Goal: Task Accomplishment & Management: Use online tool/utility

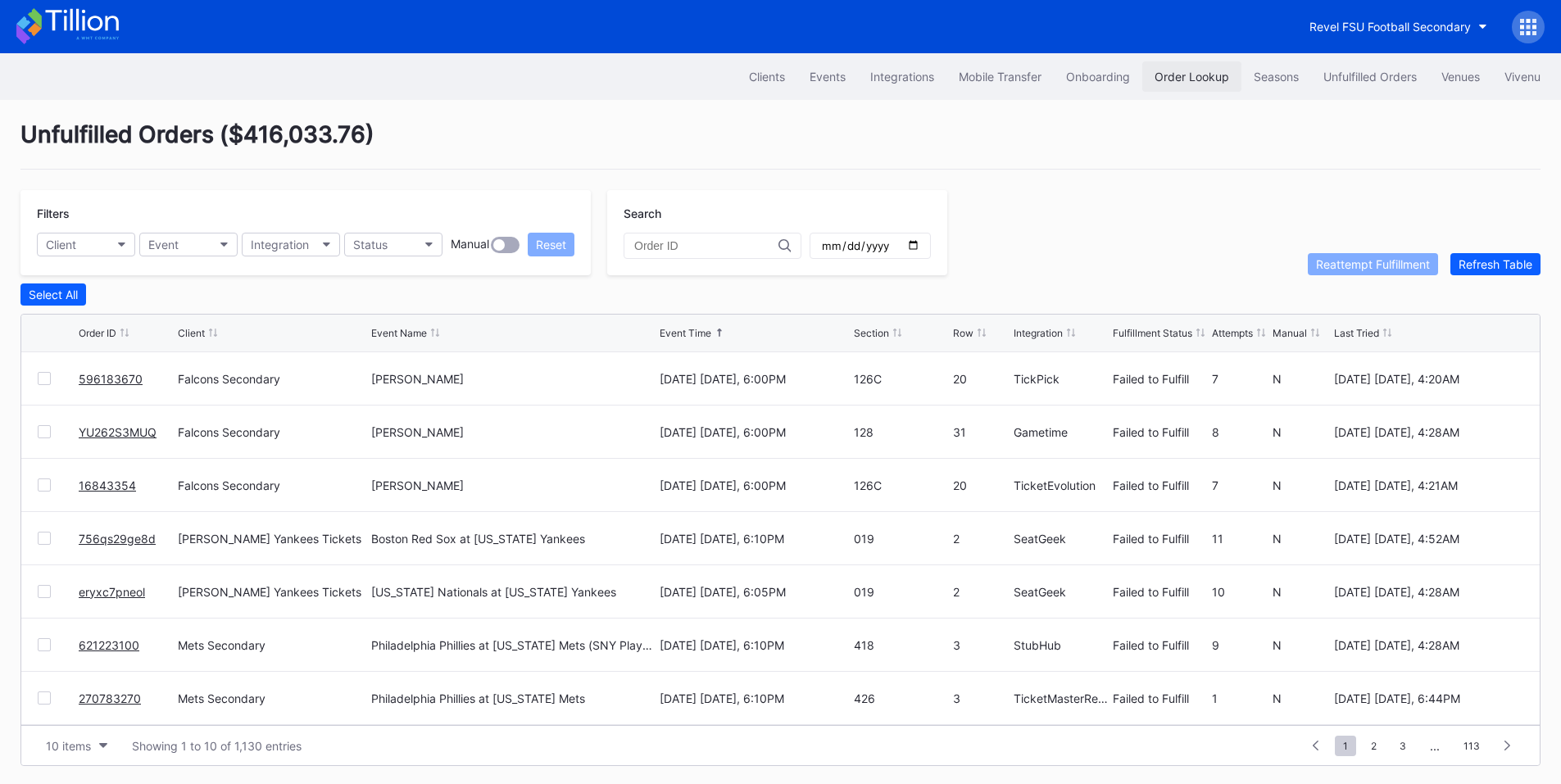
click at [1191, 70] on div "Order Lookup" at bounding box center [1192, 76] width 74 height 14
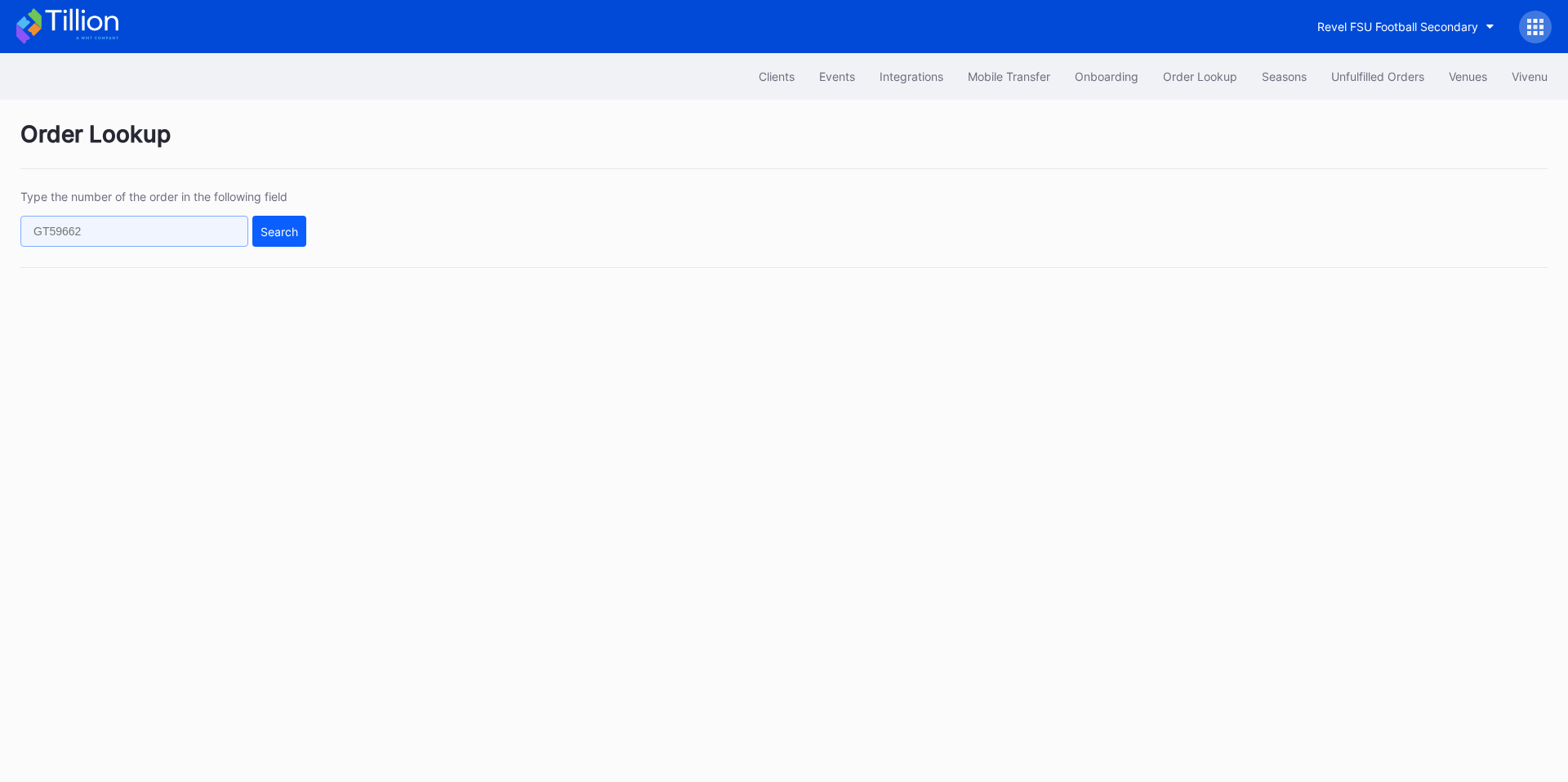
click at [211, 227] on input "text" at bounding box center [135, 231] width 228 height 31
paste input "YU262S3MUQ"
type input "YU262S3MUQ"
click at [288, 233] on div "Search" at bounding box center [280, 232] width 38 height 14
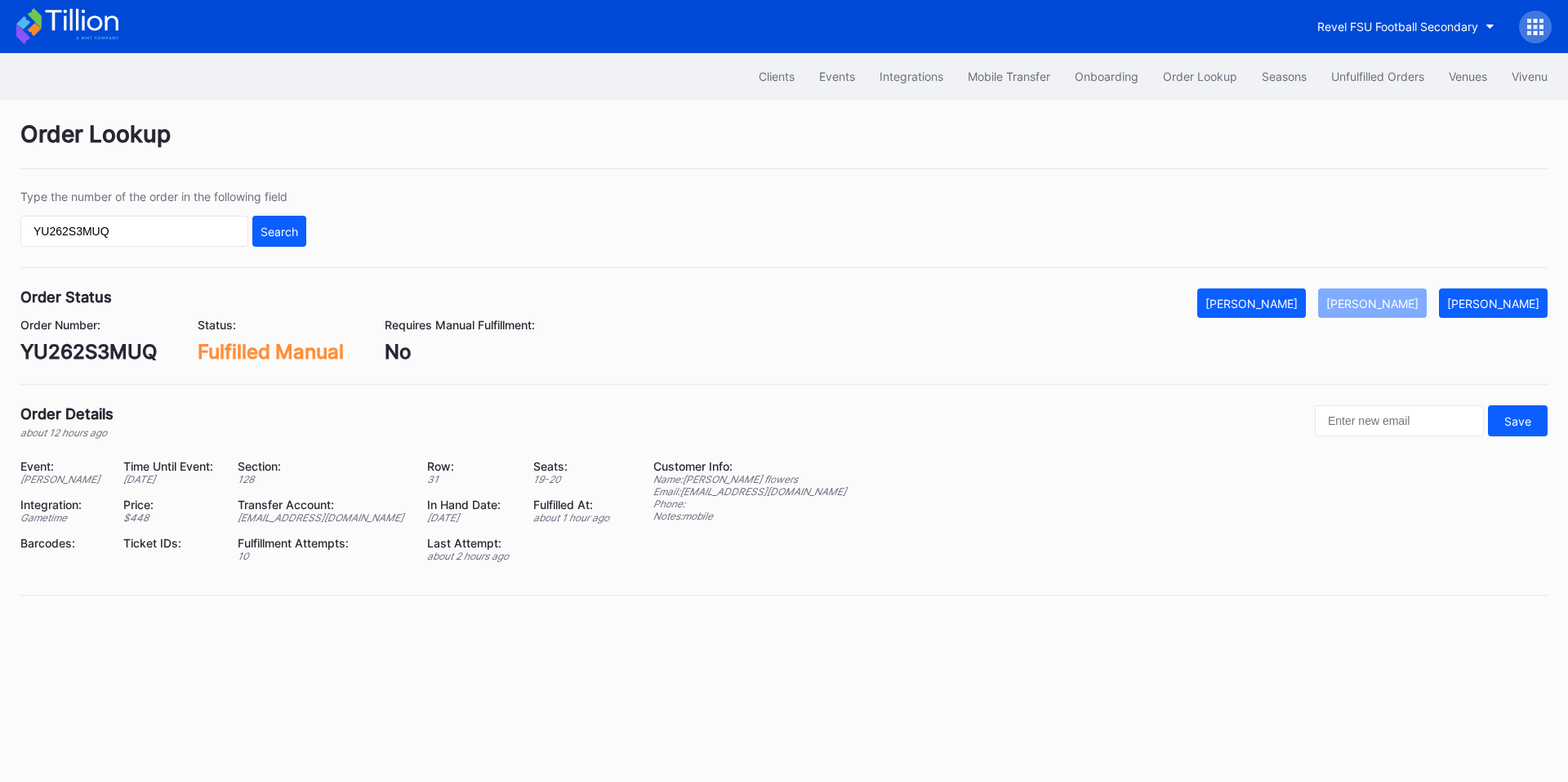
click at [93, 344] on div "YU262S3MUQ" at bounding box center [89, 351] width 137 height 24
copy div "YU262S3MUQ"
click at [111, 344] on div "YU262S3MUQ" at bounding box center [89, 351] width 137 height 24
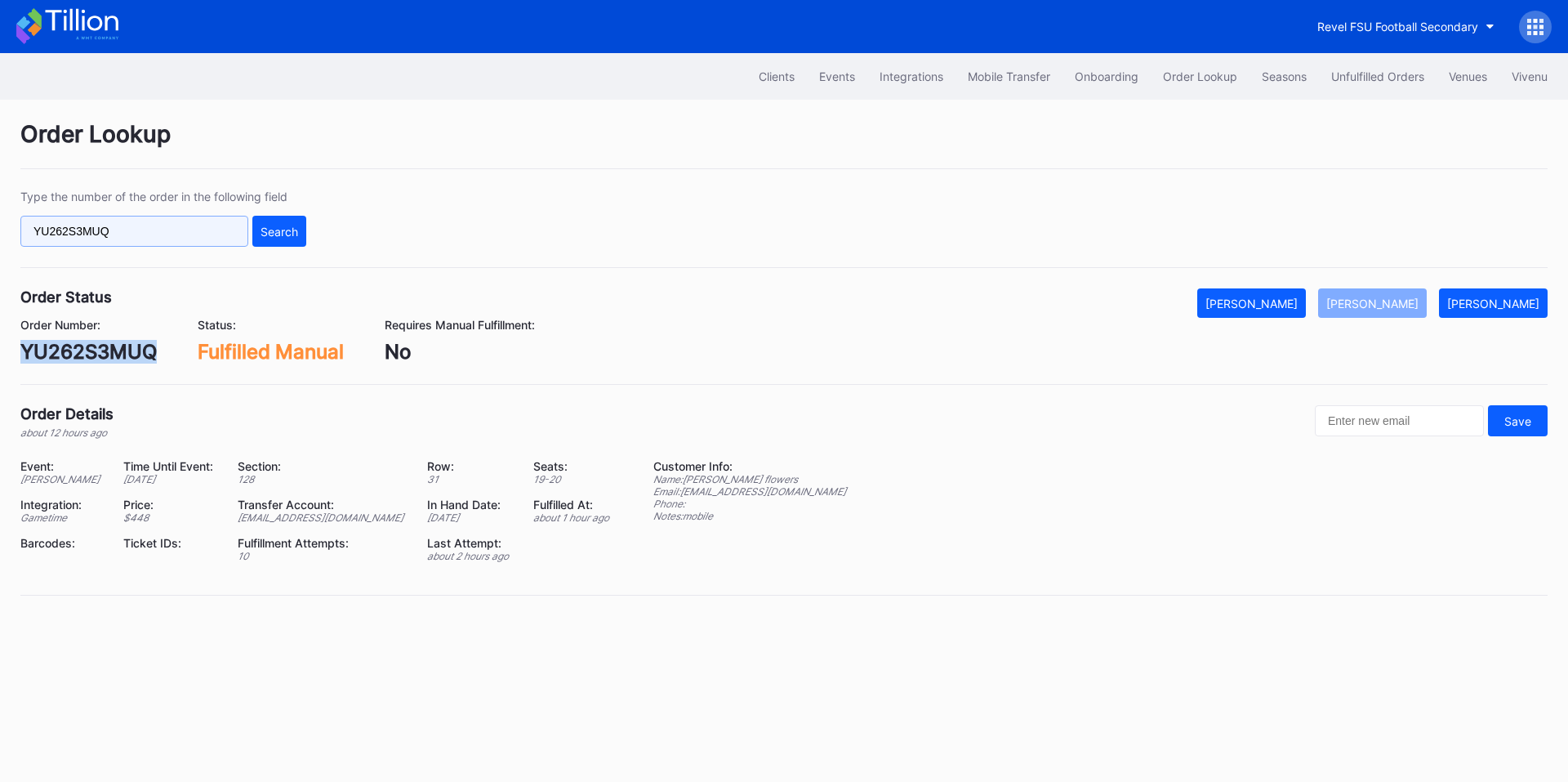
click at [126, 233] on input "YU262S3MUQ" at bounding box center [135, 231] width 228 height 31
paste input "621252317"
click at [245, 226] on input "621252317" at bounding box center [135, 231] width 228 height 31
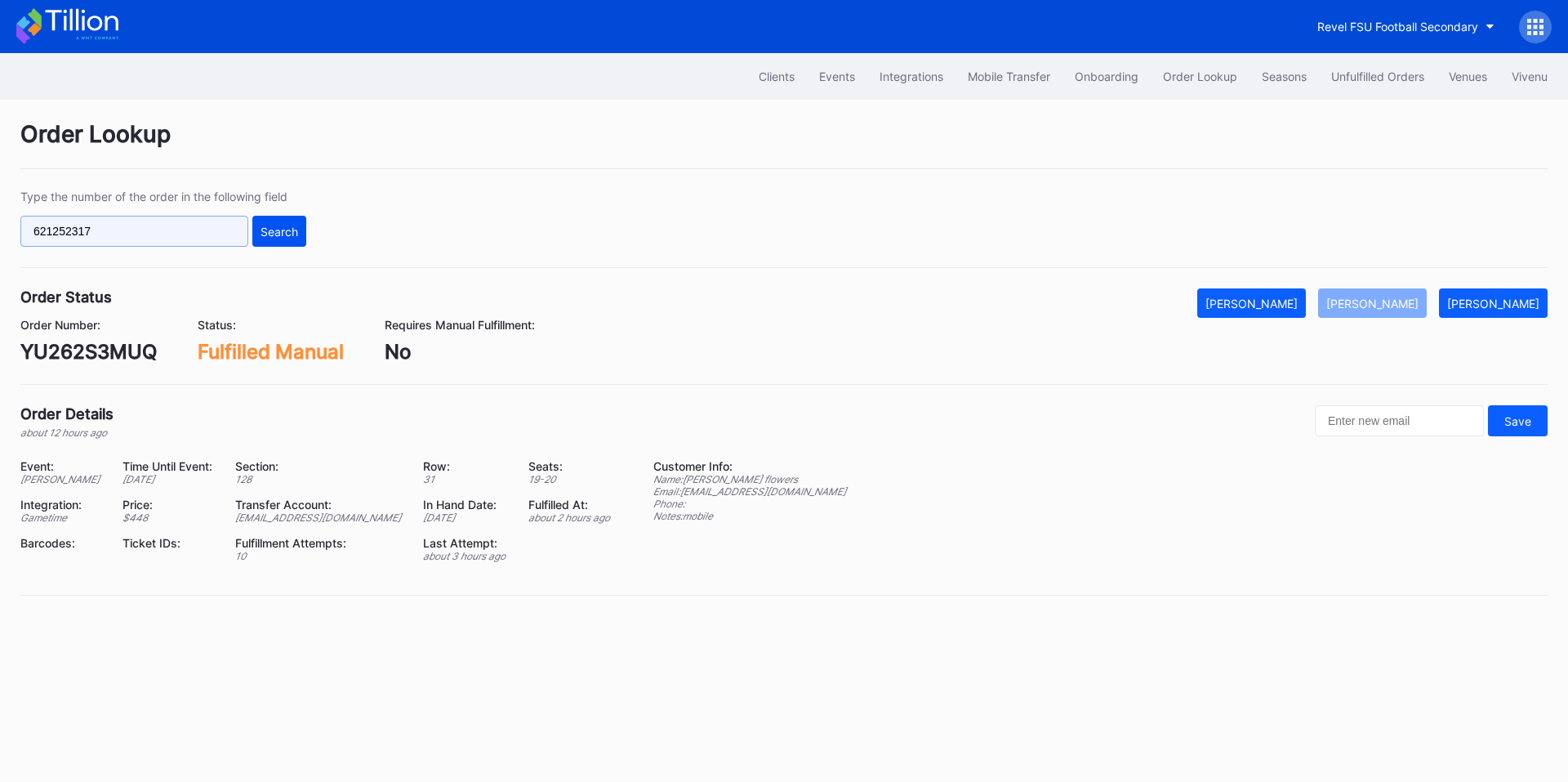
type input "621252317"
click at [275, 233] on div "Search" at bounding box center [280, 232] width 38 height 14
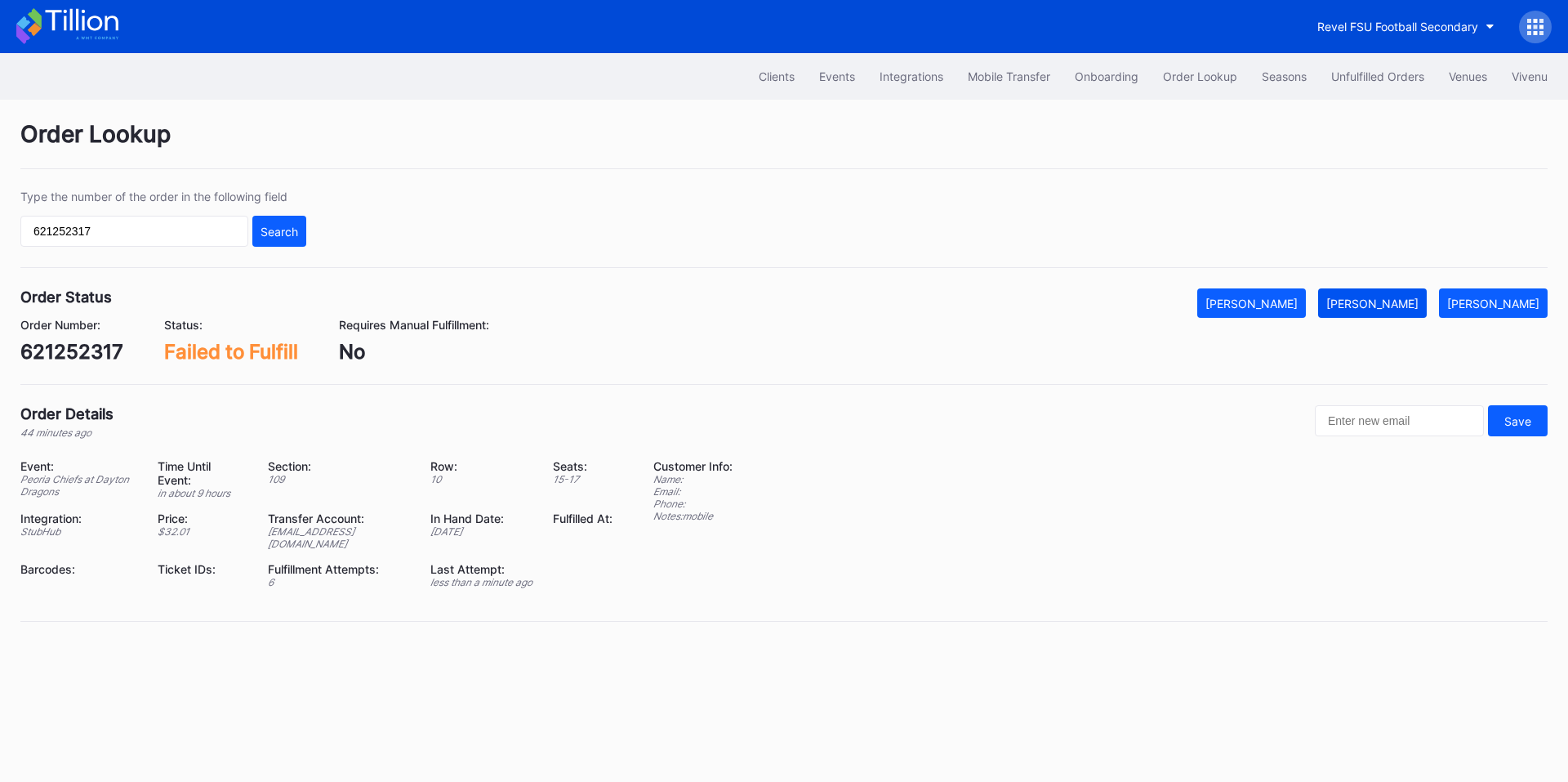
click at [1411, 302] on div "[PERSON_NAME]" at bounding box center [1372, 304] width 92 height 14
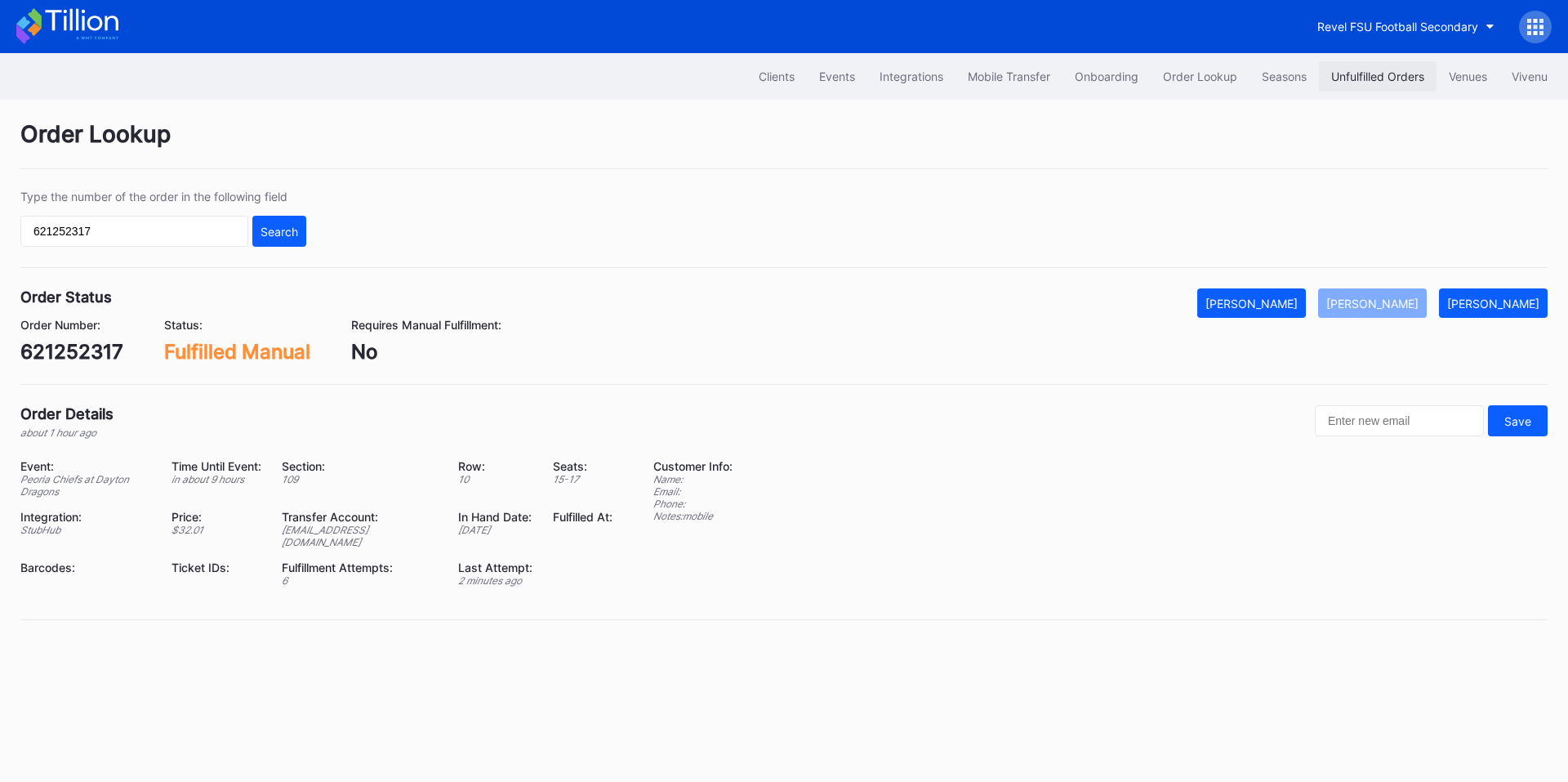
click at [1358, 76] on div "Unfulfilled Orders" at bounding box center [1378, 76] width 93 height 14
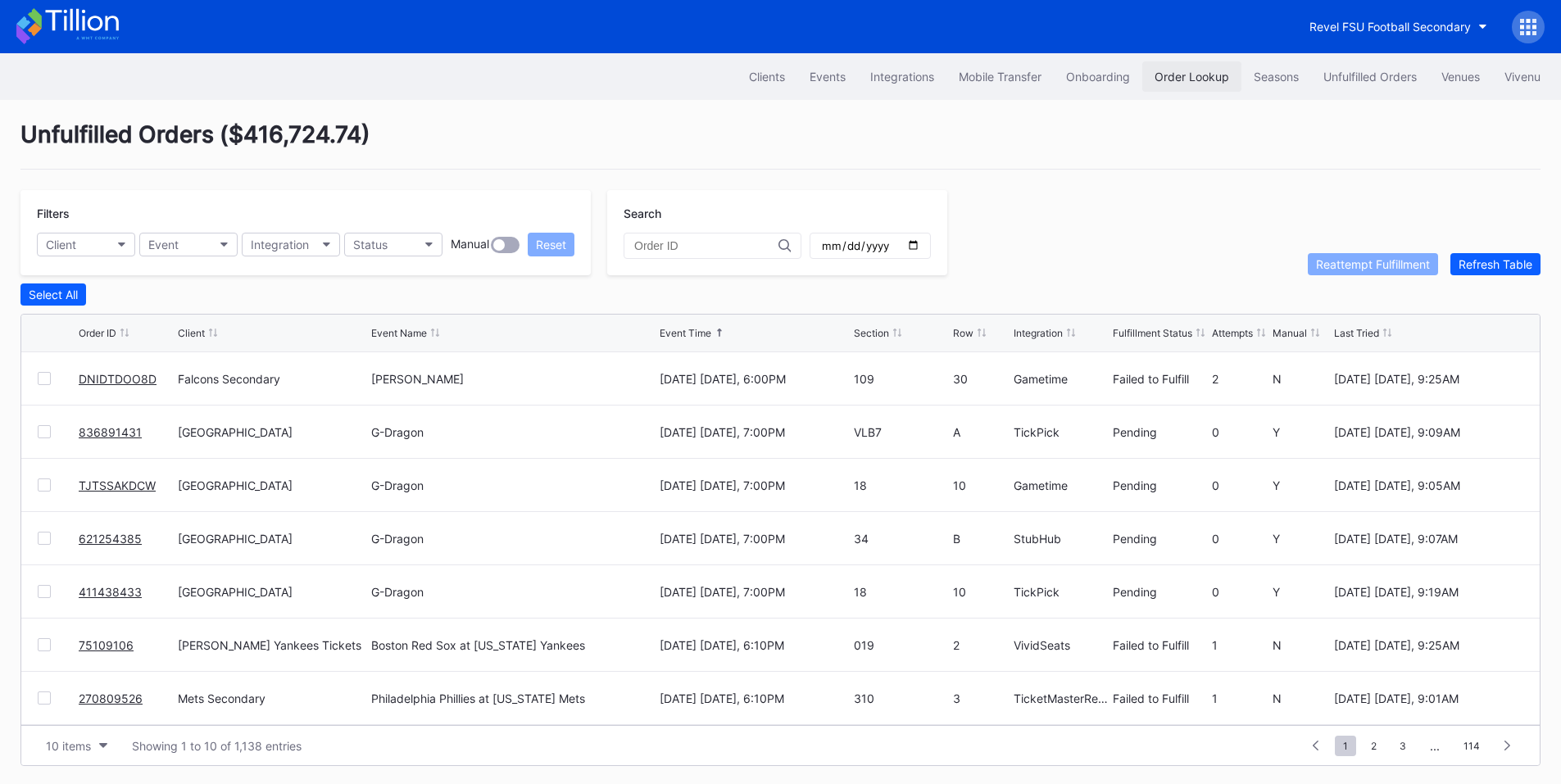
click at [1183, 69] on div "Order Lookup" at bounding box center [1192, 76] width 74 height 14
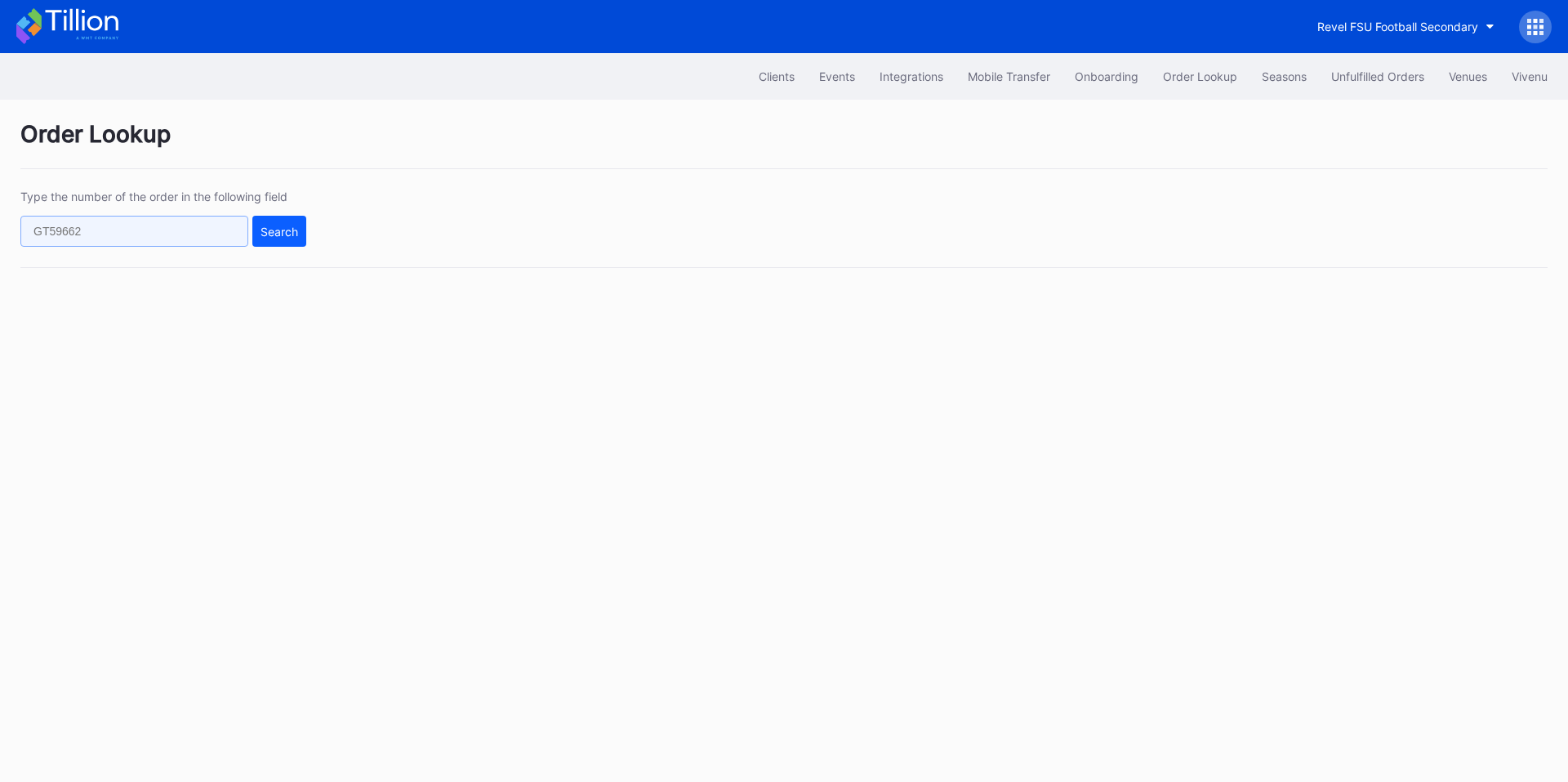
click at [156, 233] on input "text" at bounding box center [135, 231] width 228 height 31
paste input "621256327"
type input "621256327"
click at [274, 225] on div "Search" at bounding box center [280, 232] width 38 height 14
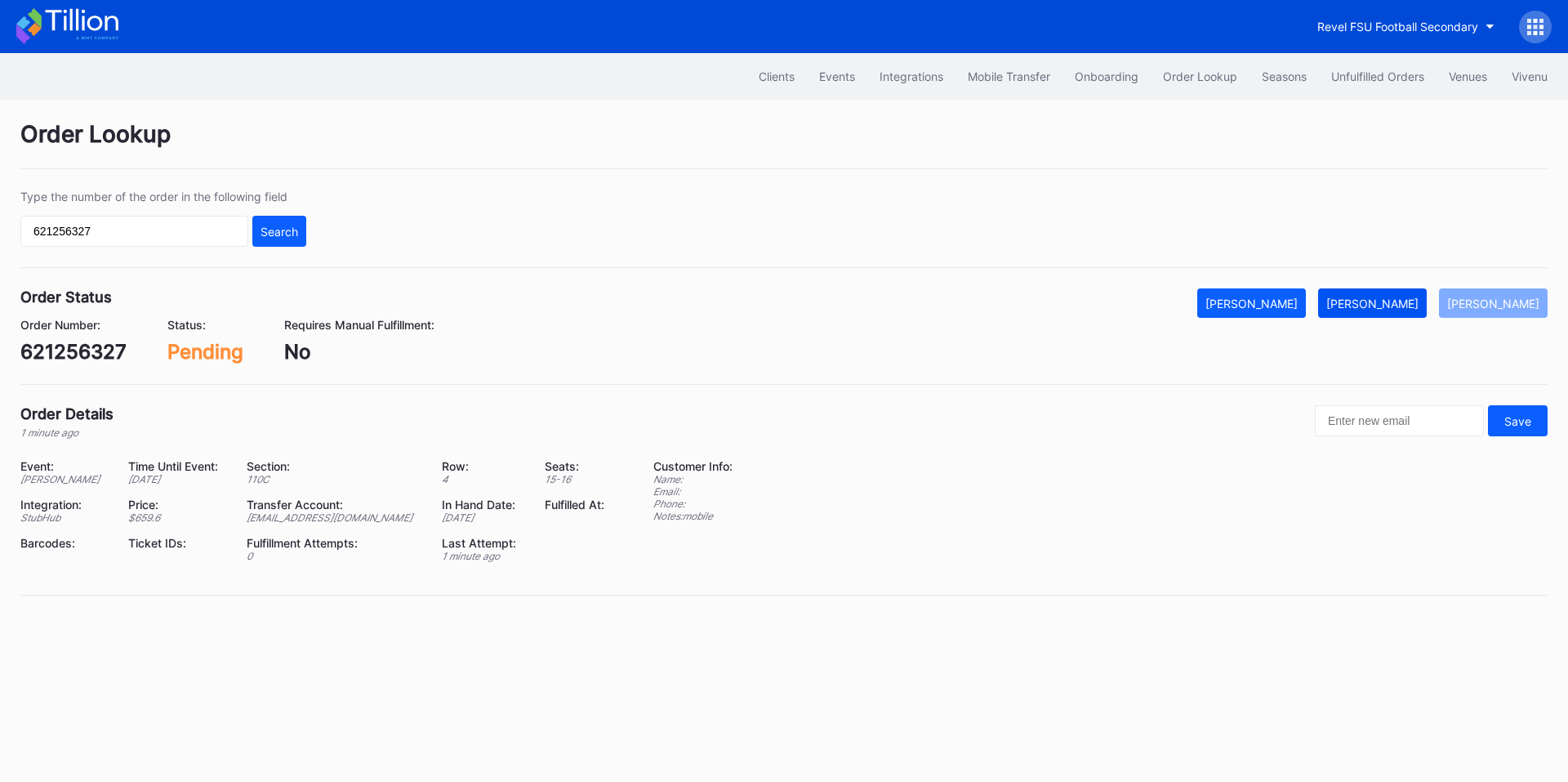
click at [1395, 298] on div "[PERSON_NAME]" at bounding box center [1372, 304] width 92 height 14
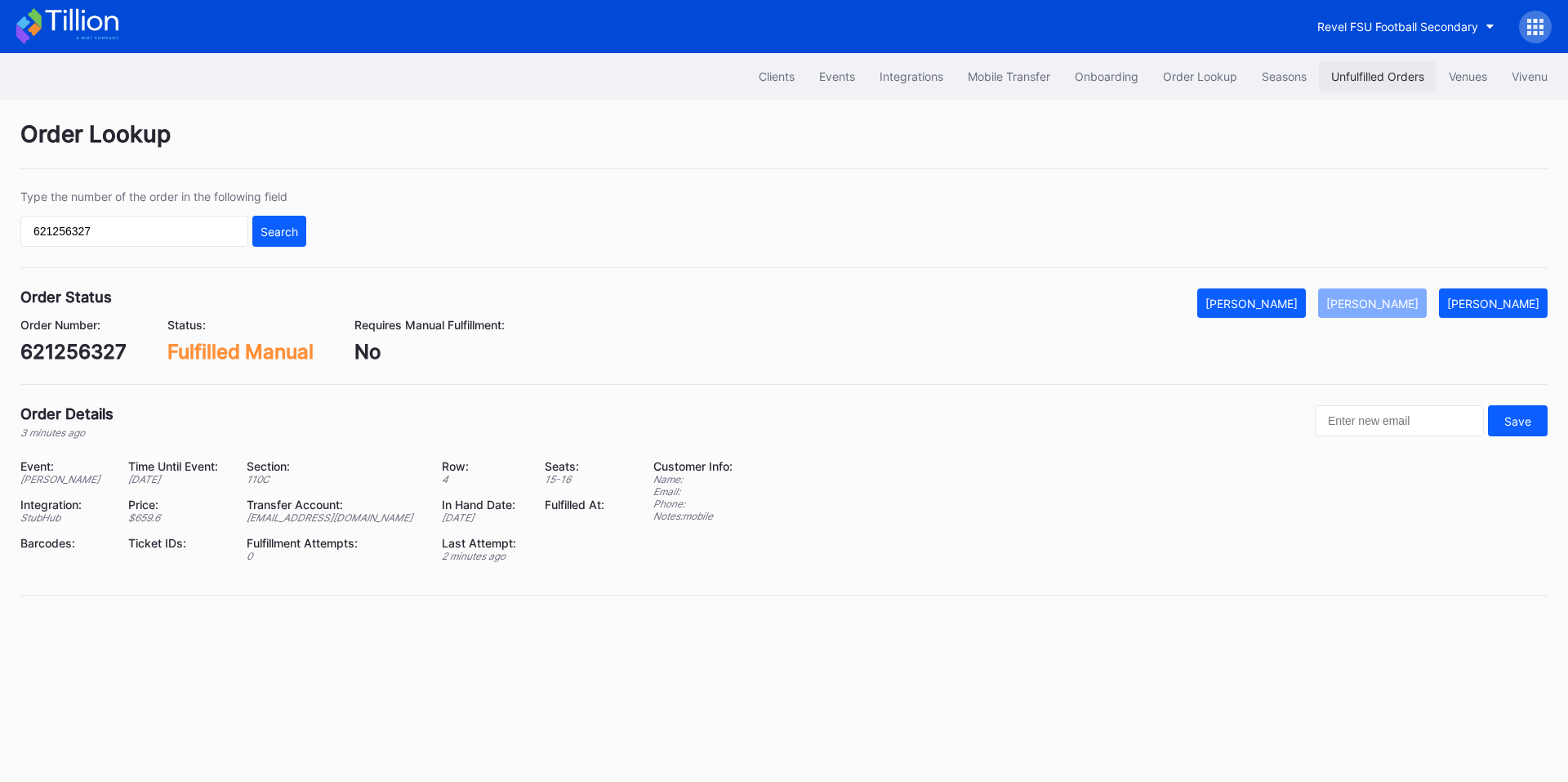
click at [1343, 78] on div "Unfulfilled Orders" at bounding box center [1378, 76] width 93 height 14
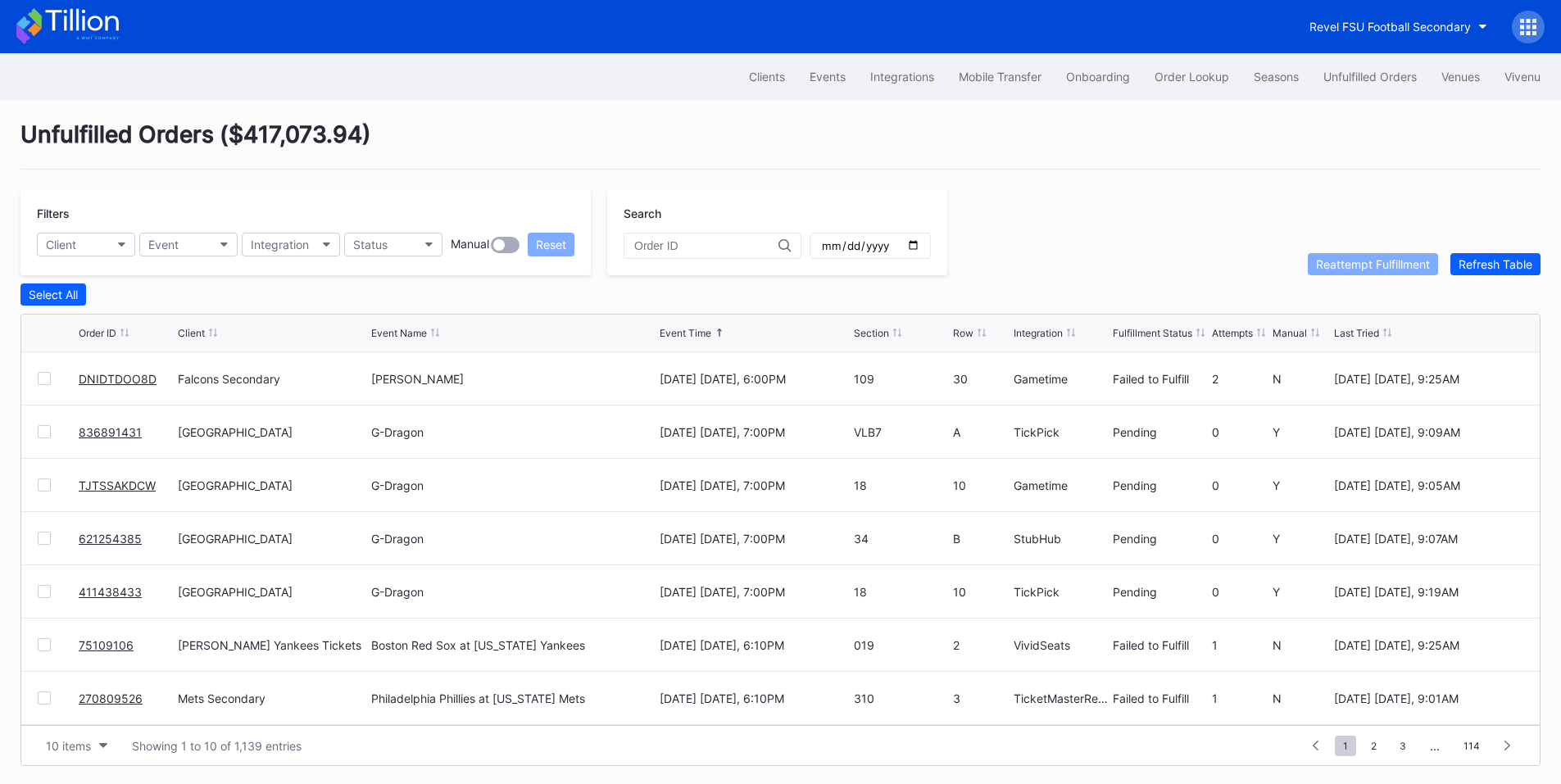
click at [100, 383] on link "DNIDTDOO8D" at bounding box center [118, 379] width 78 height 14
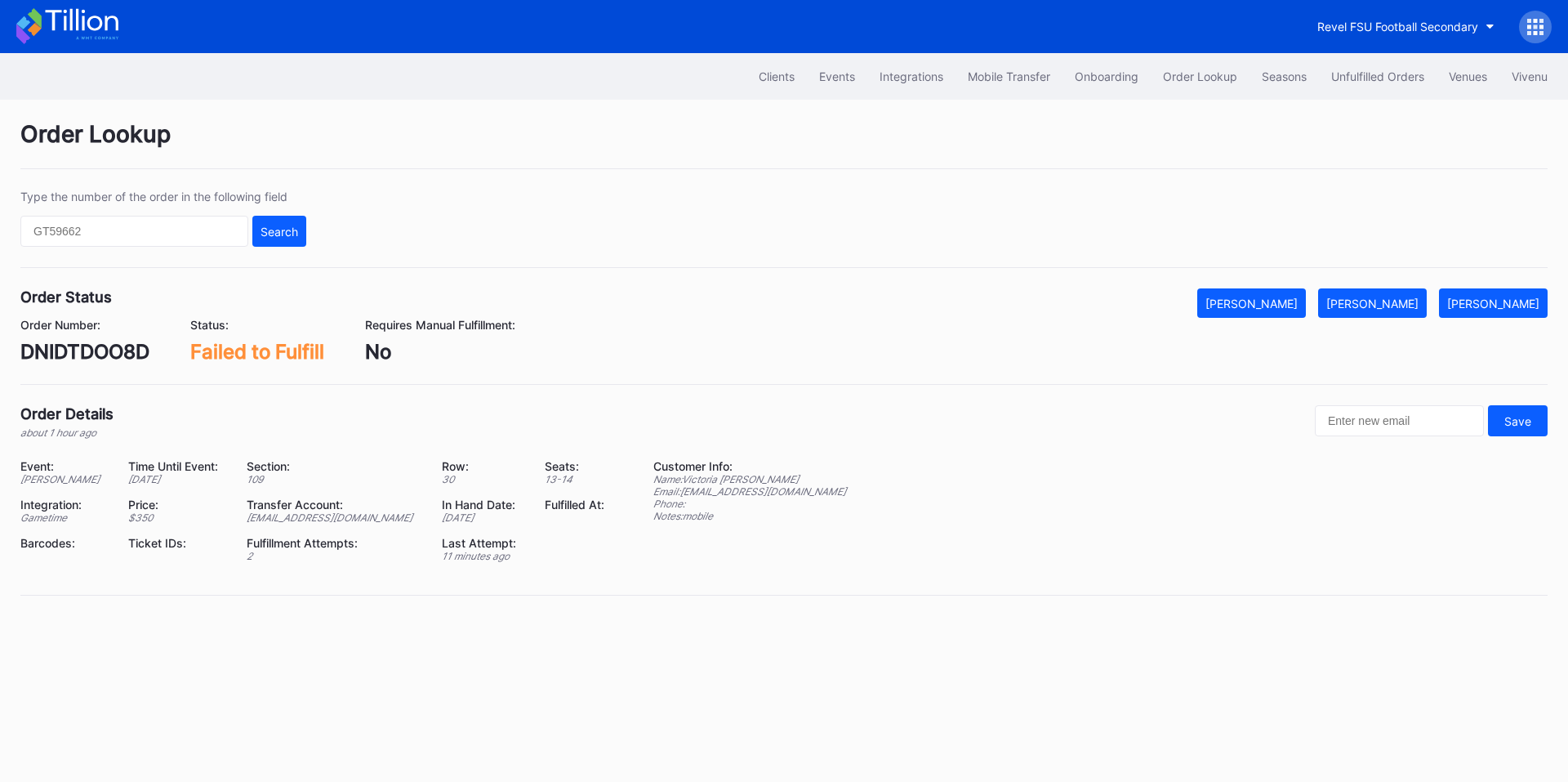
click at [84, 353] on div "DNIDTDOO8D" at bounding box center [85, 351] width 129 height 24
copy div "DNIDTDOO8D"
click at [1406, 297] on div "[PERSON_NAME]" at bounding box center [1372, 304] width 92 height 14
click at [1372, 24] on div "Revel FSU Football Secondary" at bounding box center [1398, 27] width 161 height 14
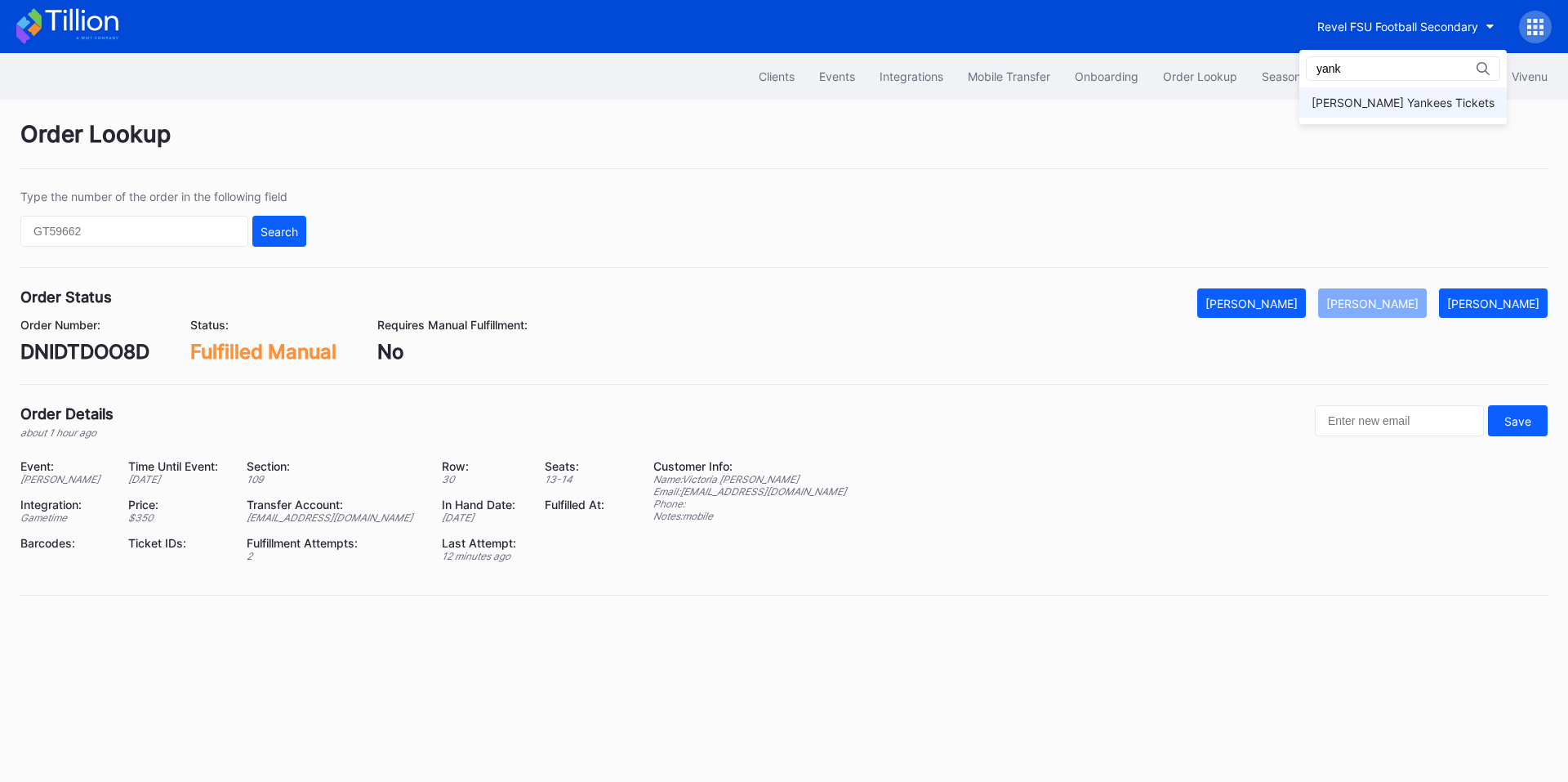
type input "yank"
click at [1373, 109] on div "[PERSON_NAME] Yankees Tickets" at bounding box center [1403, 102] width 183 height 14
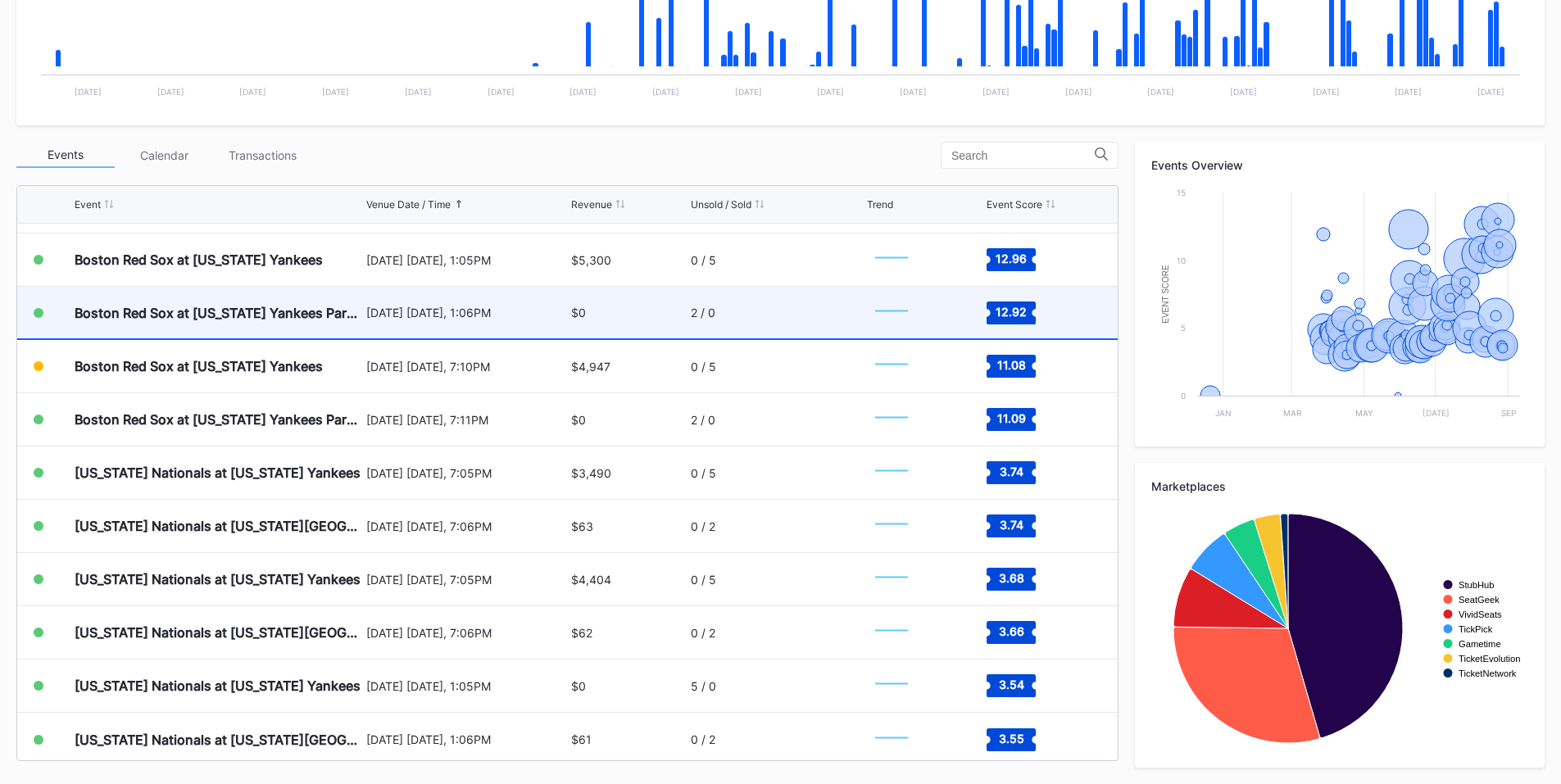
scroll to position [5960, 0]
